Goal: Task Accomplishment & Management: Manage account settings

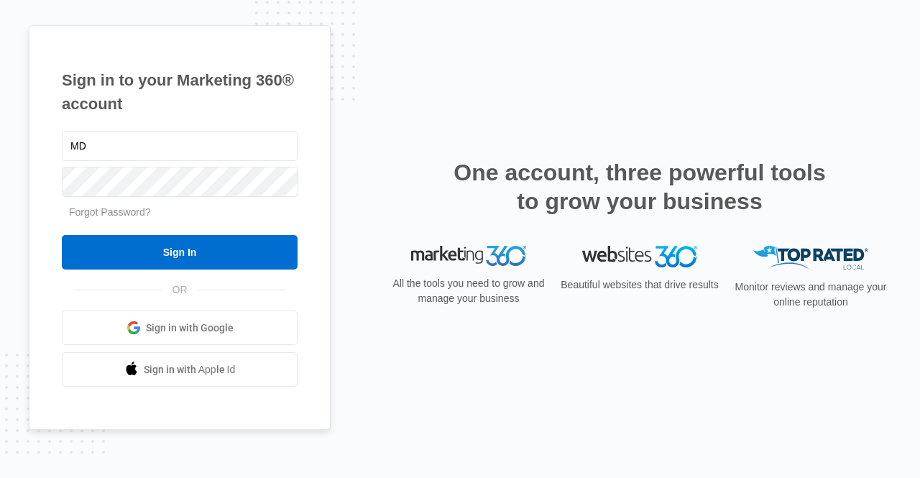
type input "M"
type input "mdelduca@flycti.com"
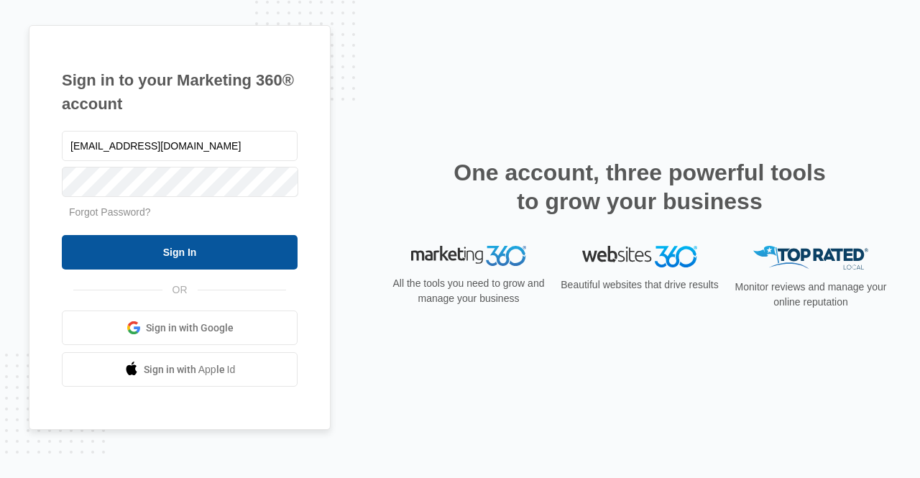
click at [174, 256] on input "Sign In" at bounding box center [180, 252] width 236 height 35
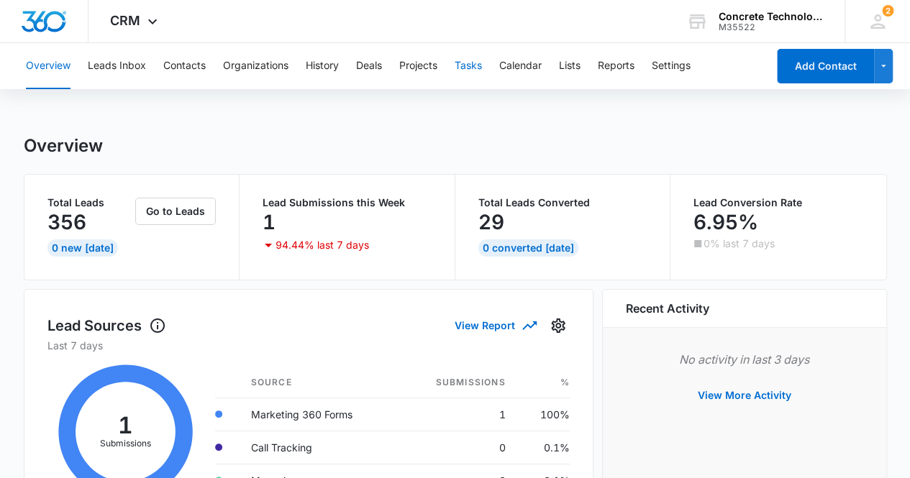
click at [475, 68] on button "Tasks" at bounding box center [467, 66] width 27 height 46
